Goal: Task Accomplishment & Management: Manage account settings

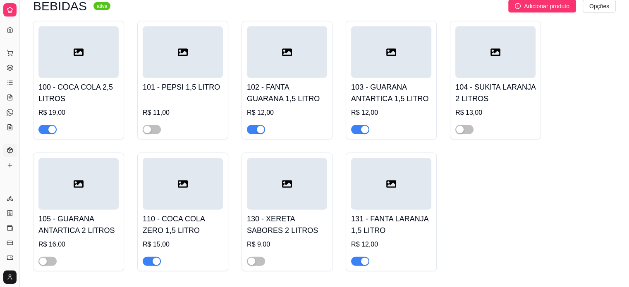
scroll to position [1775, 0]
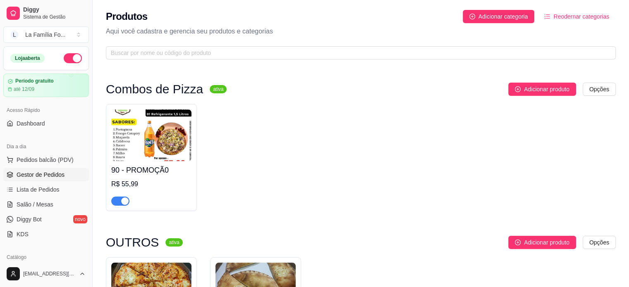
click at [43, 172] on span "Gestor de Pedidos" at bounding box center [41, 175] width 48 height 8
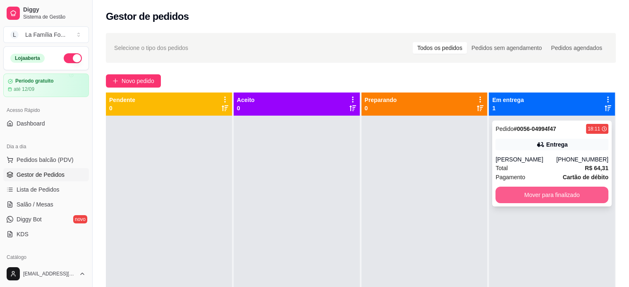
click at [566, 193] on button "Mover para finalizado" at bounding box center [552, 195] width 113 height 17
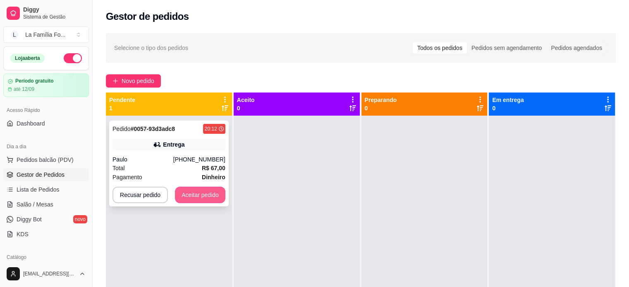
click at [183, 197] on button "Aceitar pedido" at bounding box center [200, 195] width 50 height 17
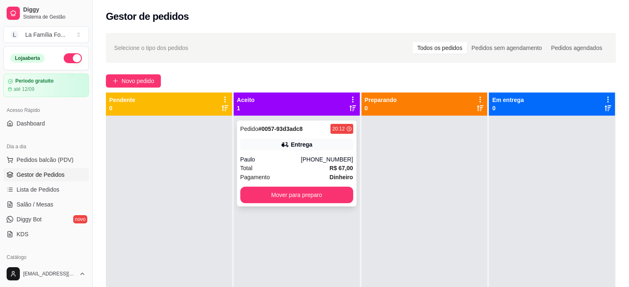
click at [304, 164] on div "Total R$ 67,00" at bounding box center [296, 168] width 113 height 9
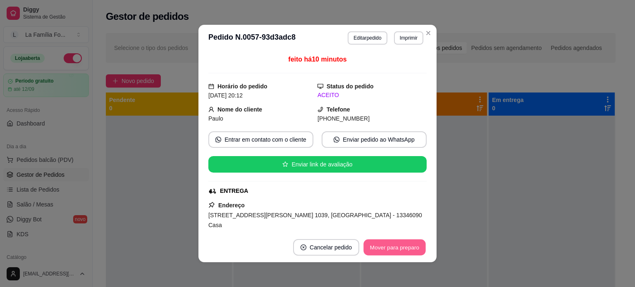
click at [379, 250] on button "Mover para preparo" at bounding box center [395, 248] width 62 height 16
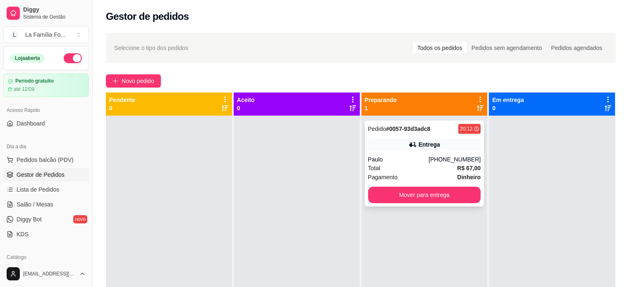
click at [445, 158] on div "[PHONE_NUMBER]" at bounding box center [455, 160] width 52 height 8
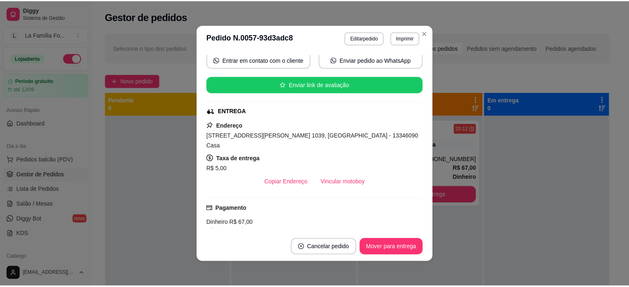
scroll to position [85, 0]
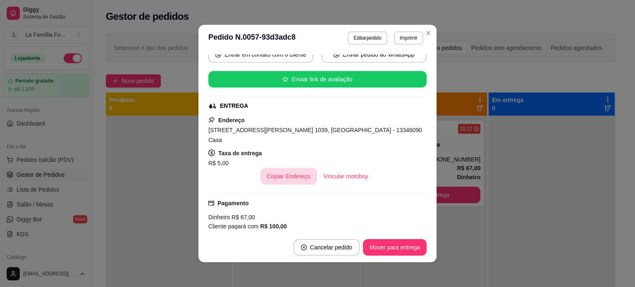
click at [291, 171] on button "Copiar Endereço" at bounding box center [289, 176] width 57 height 17
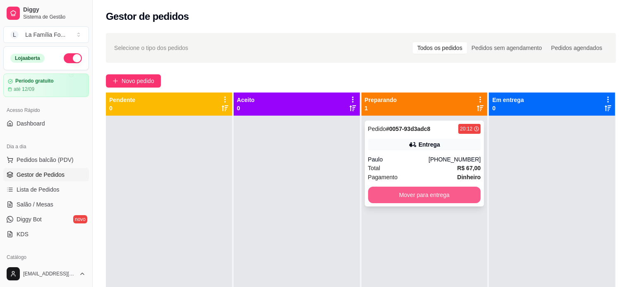
click at [434, 196] on button "Mover para entrega" at bounding box center [424, 195] width 113 height 17
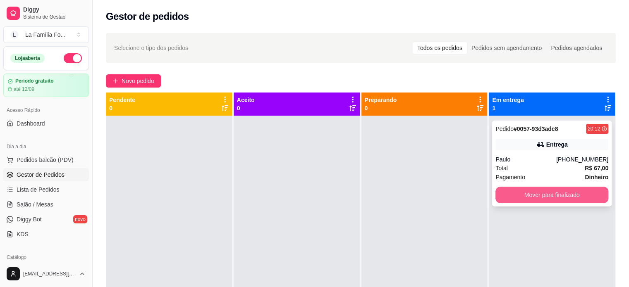
click at [568, 199] on button "Mover para finalizado" at bounding box center [552, 195] width 113 height 17
